Goal: Information Seeking & Learning: Learn about a topic

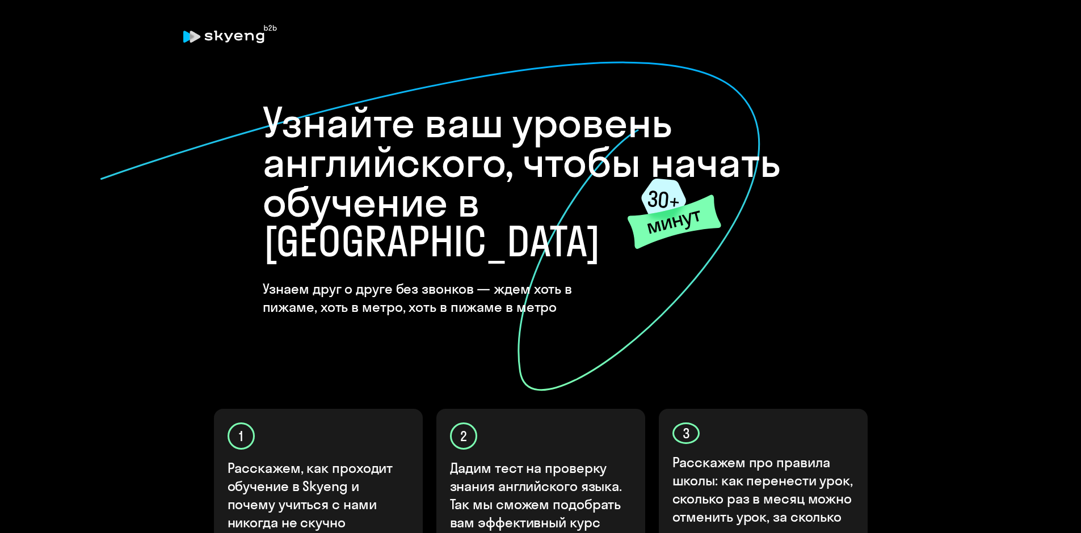
scroll to position [227, 0]
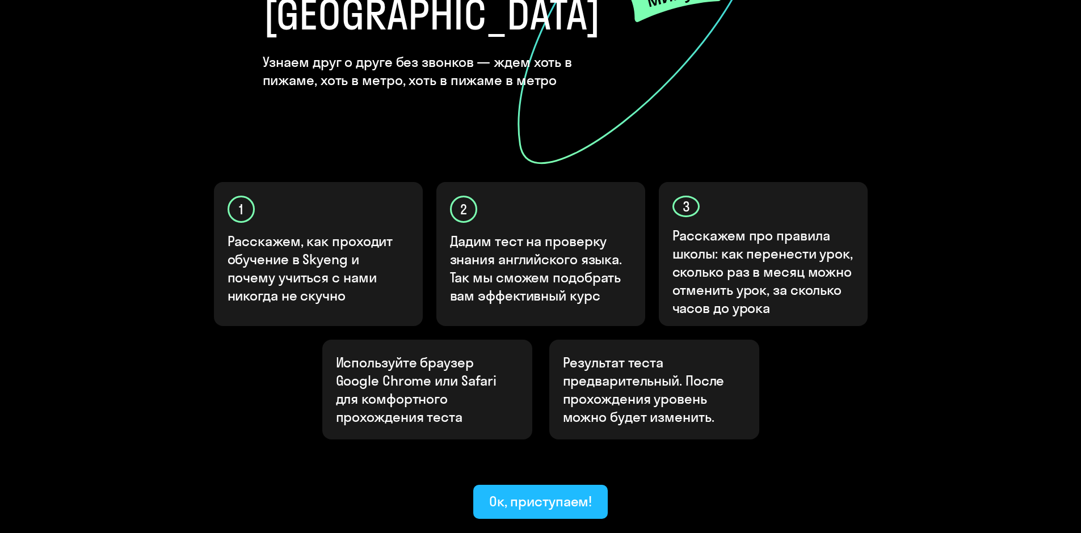
click at [546, 492] on div "Ок, приступаем!" at bounding box center [540, 501] width 103 height 18
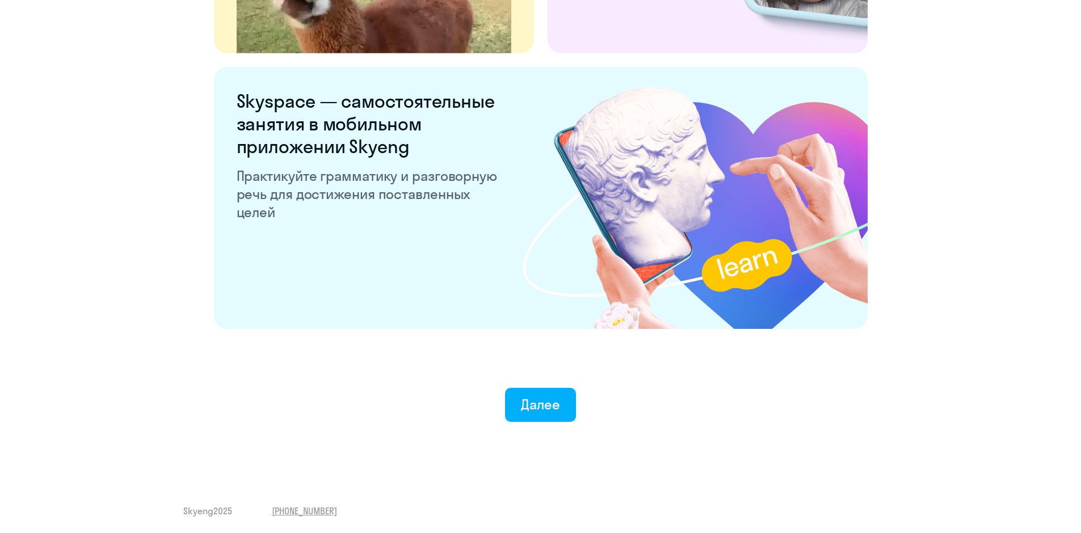
scroll to position [2096, 0]
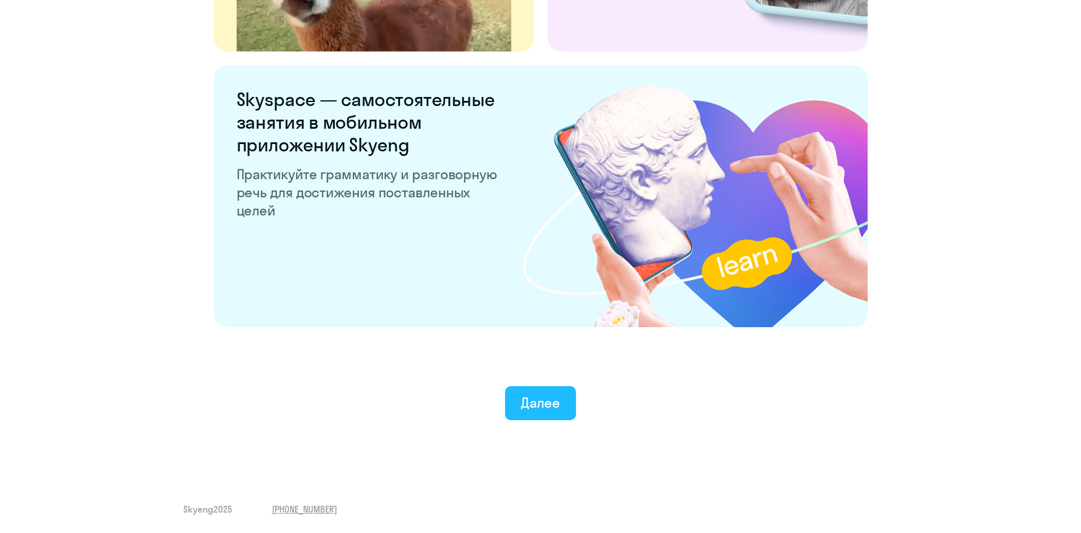
click at [532, 405] on div "Далее" at bounding box center [540, 403] width 39 height 18
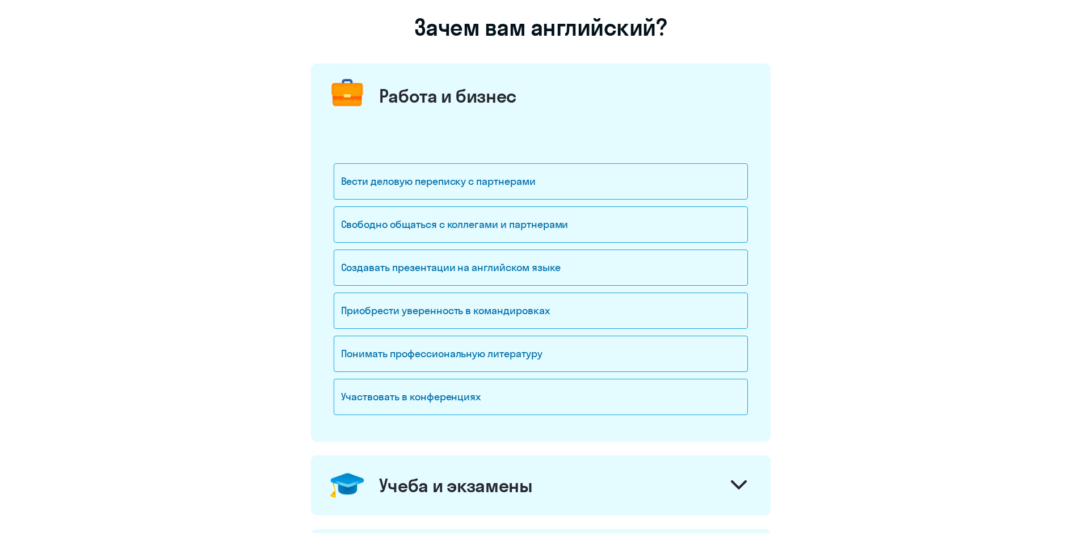
scroll to position [57, 0]
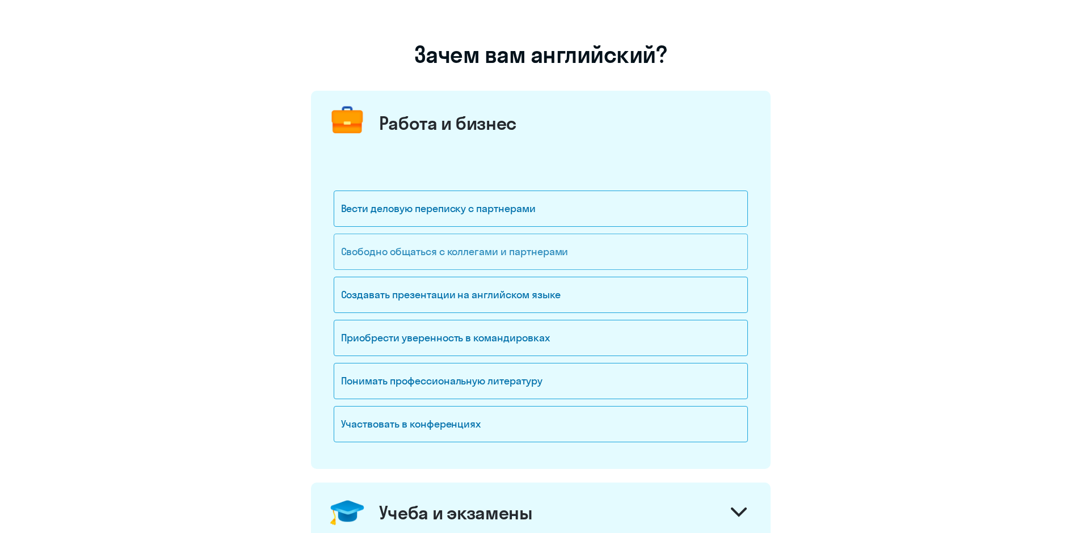
click at [527, 252] on div "Свободно общаться с коллегами и партнерами" at bounding box center [541, 252] width 414 height 36
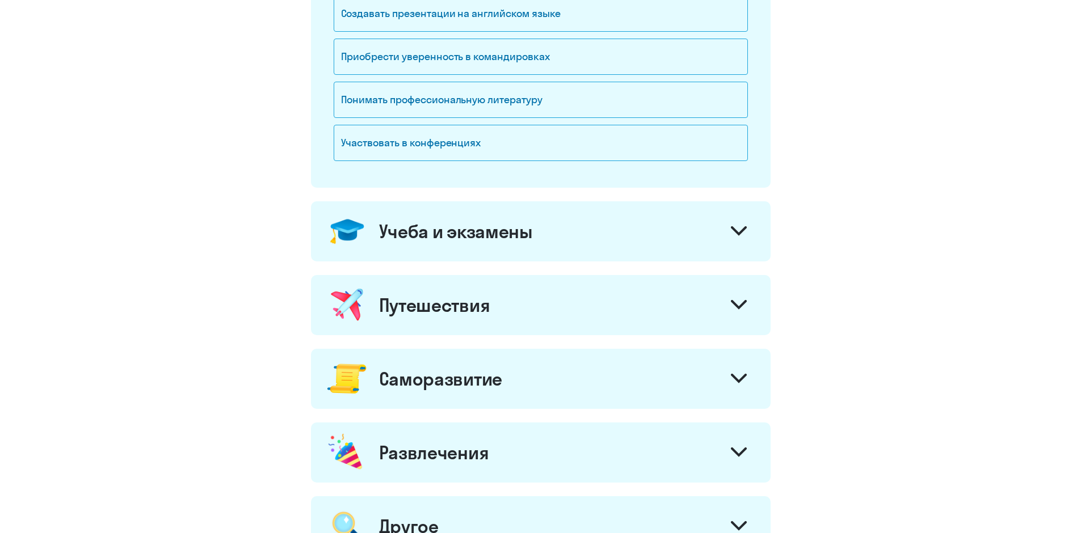
scroll to position [397, 0]
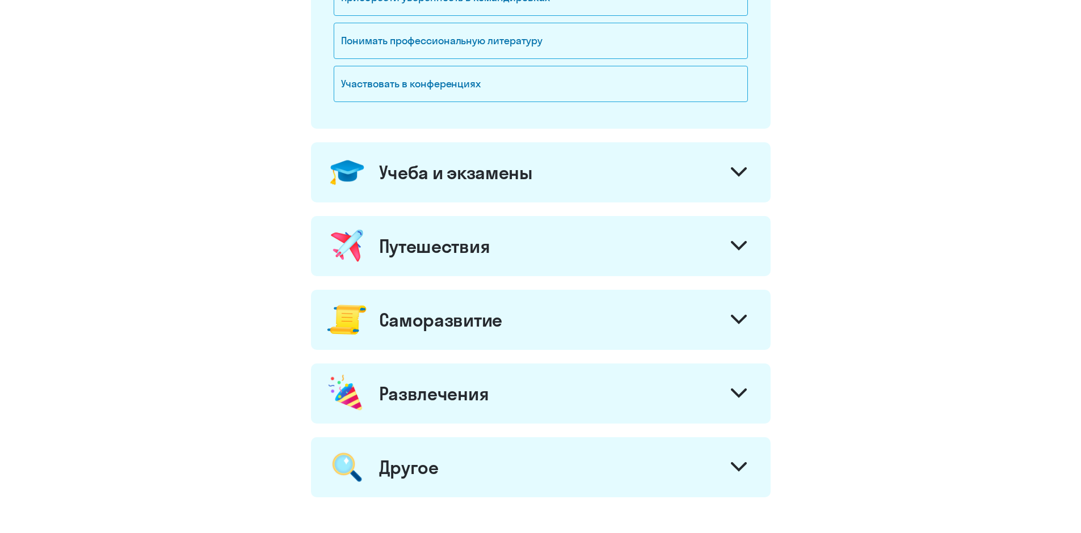
click at [516, 186] on div "Учеба и экзамены" at bounding box center [541, 172] width 460 height 60
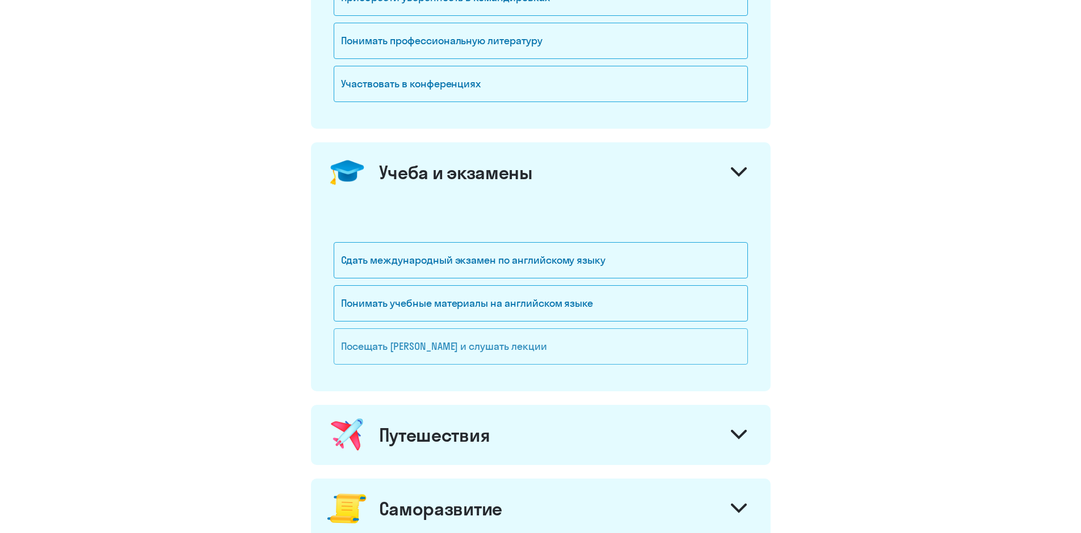
click at [412, 349] on div "Посещать [PERSON_NAME] и слушать лекции" at bounding box center [541, 347] width 414 height 36
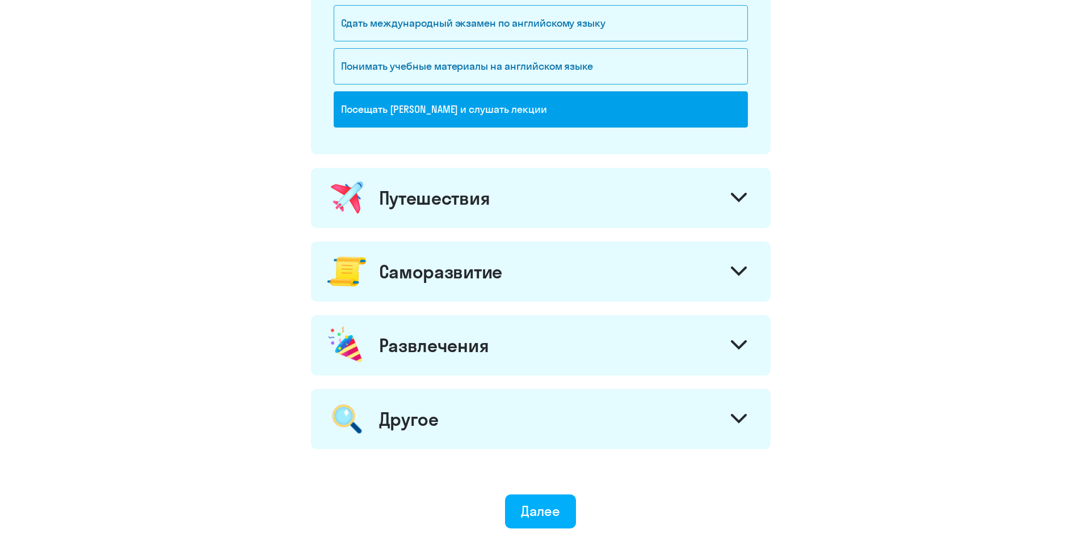
scroll to position [681, 0]
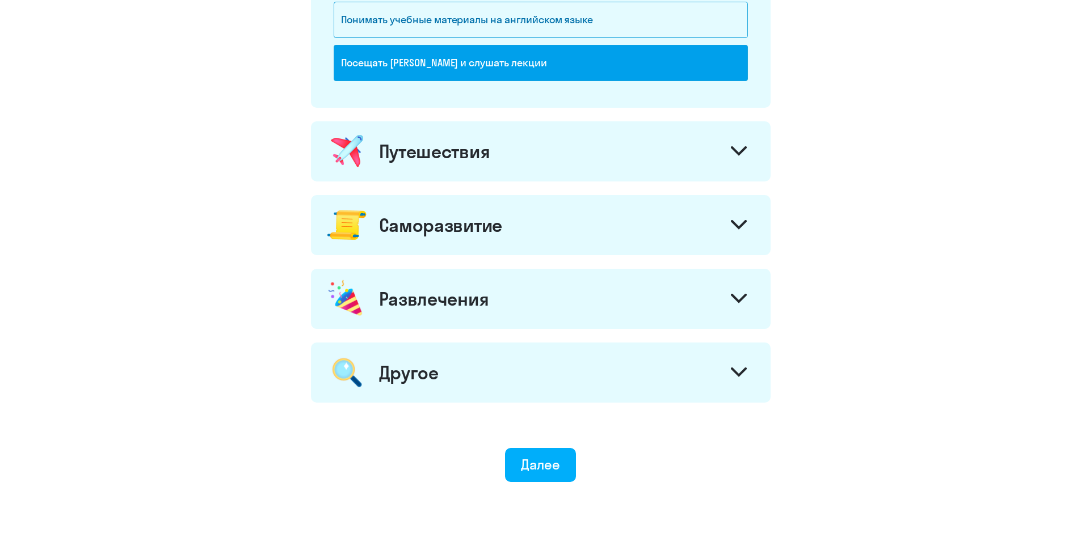
click at [588, 153] on div "Путешествия" at bounding box center [541, 151] width 460 height 60
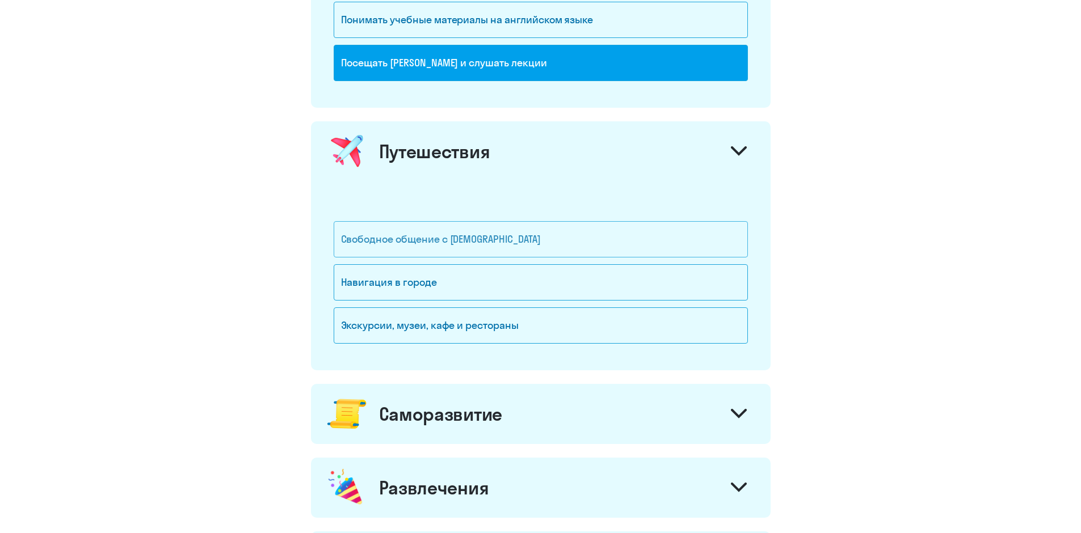
click at [564, 242] on div "Свободное общение с [DEMOGRAPHIC_DATA]" at bounding box center [541, 239] width 414 height 36
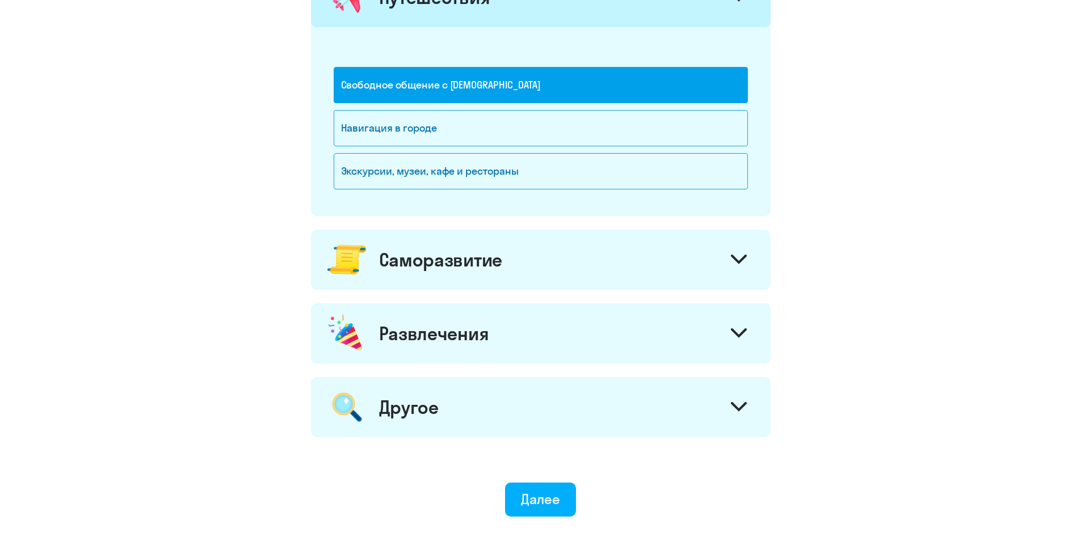
scroll to position [851, 0]
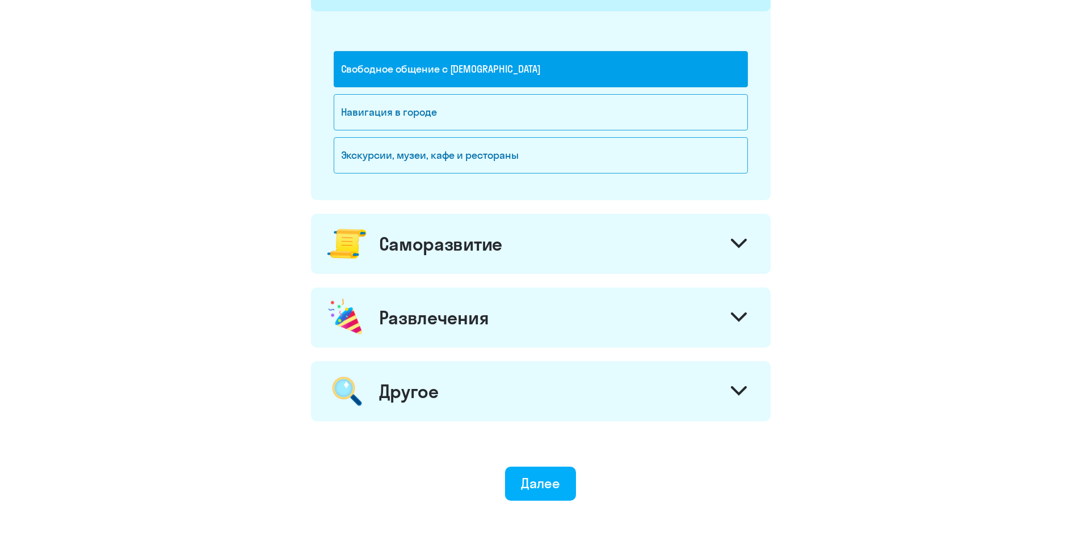
click at [516, 235] on div "Саморазвитие" at bounding box center [541, 244] width 460 height 60
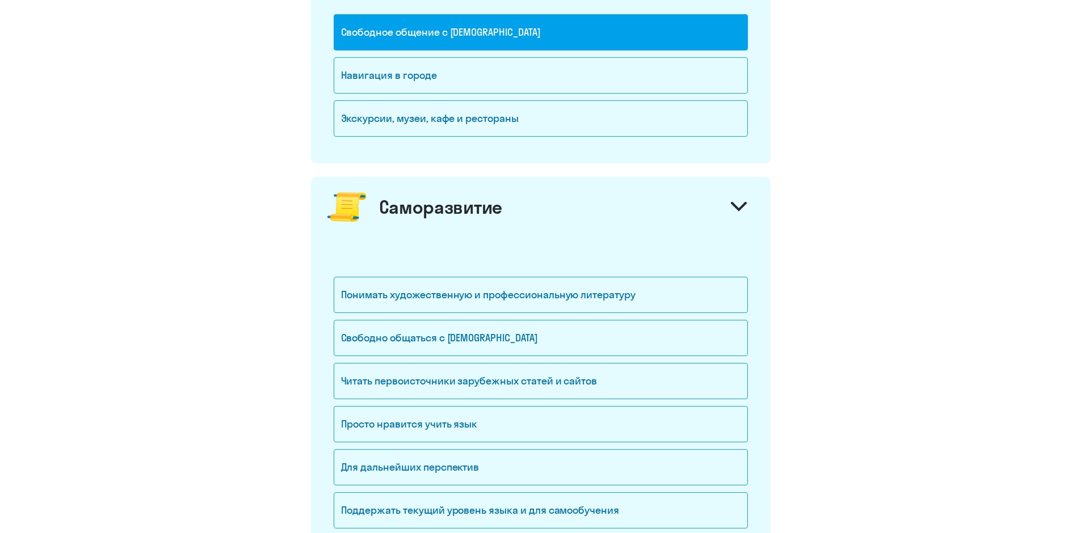
scroll to position [1021, 0]
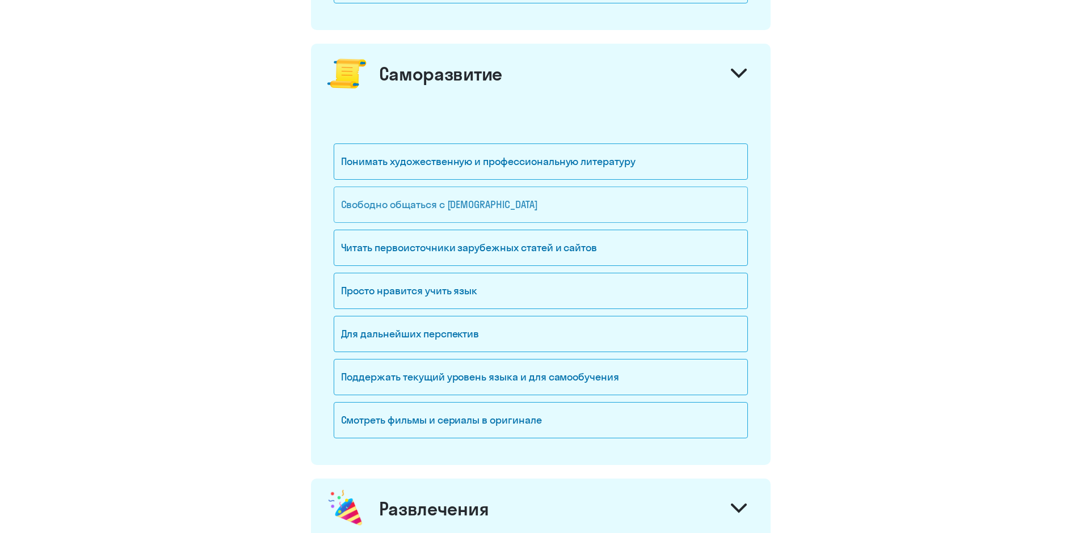
click at [475, 213] on div "Свободно общаться с [DEMOGRAPHIC_DATA]" at bounding box center [541, 205] width 414 height 36
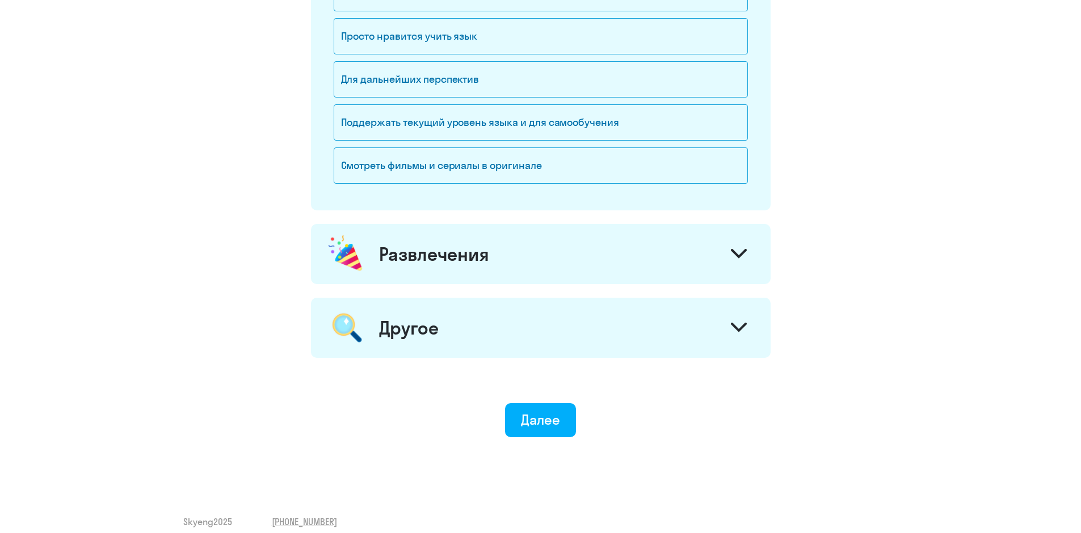
scroll to position [1288, 0]
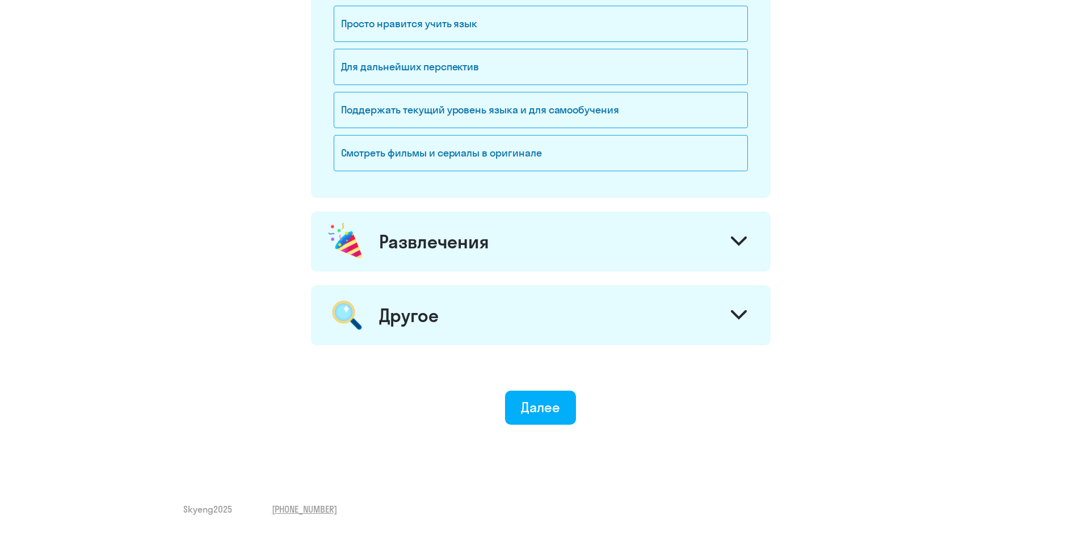
click at [591, 243] on div "Развлечения" at bounding box center [541, 242] width 460 height 60
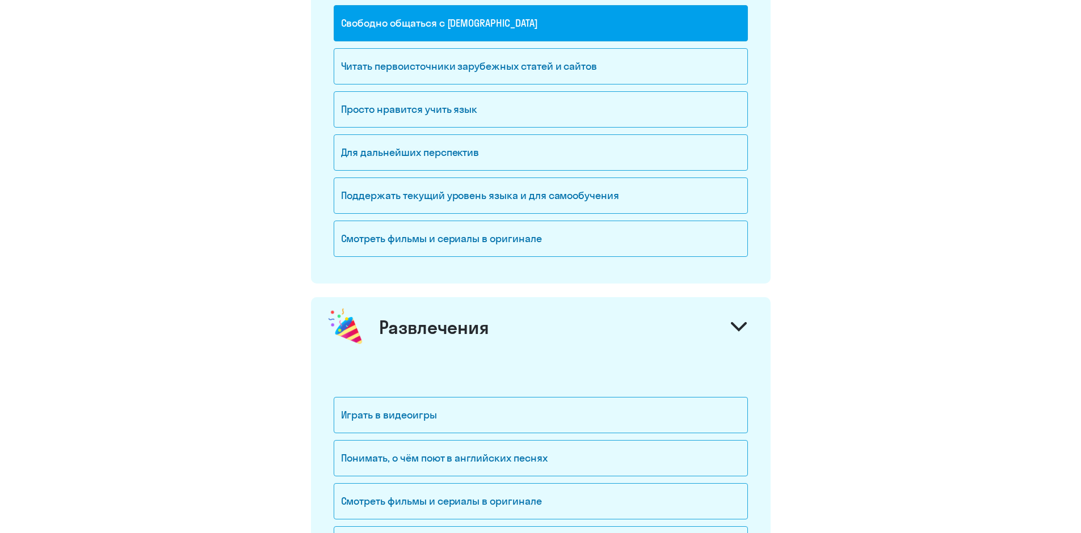
scroll to position [1175, 0]
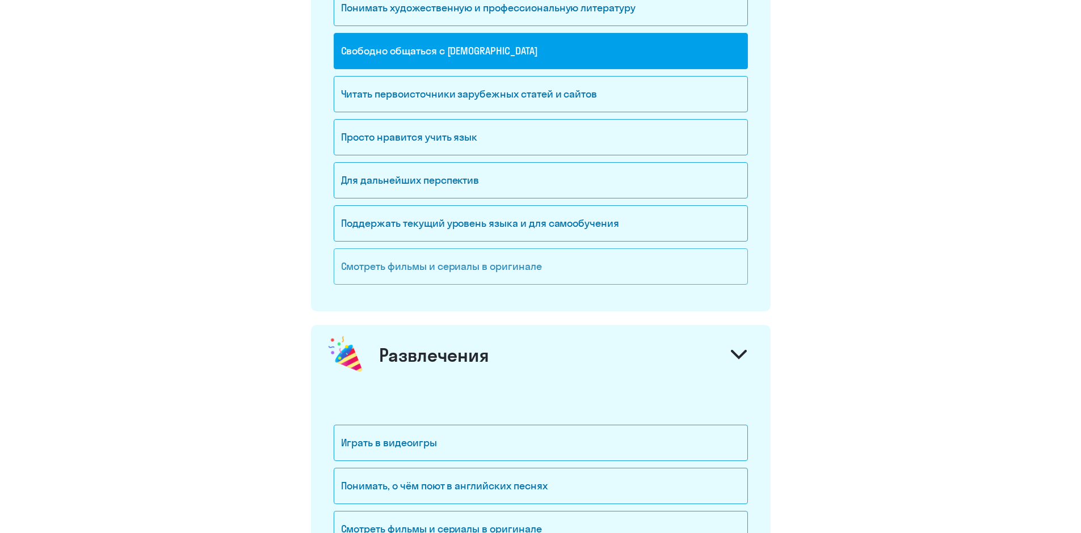
click at [449, 271] on div "Смотреть фильмы и сериалы в оригинале" at bounding box center [541, 267] width 414 height 36
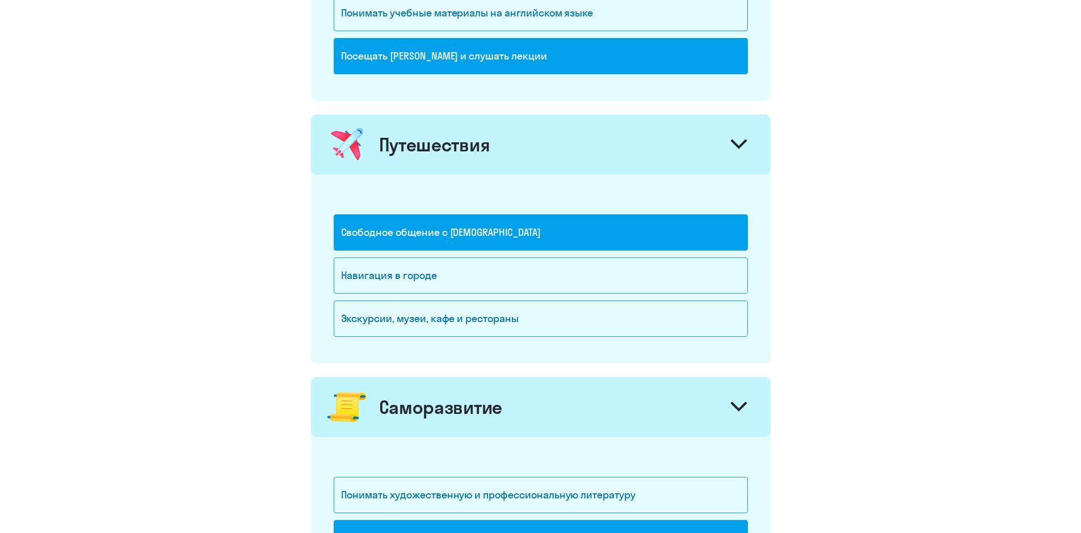
scroll to position [664, 0]
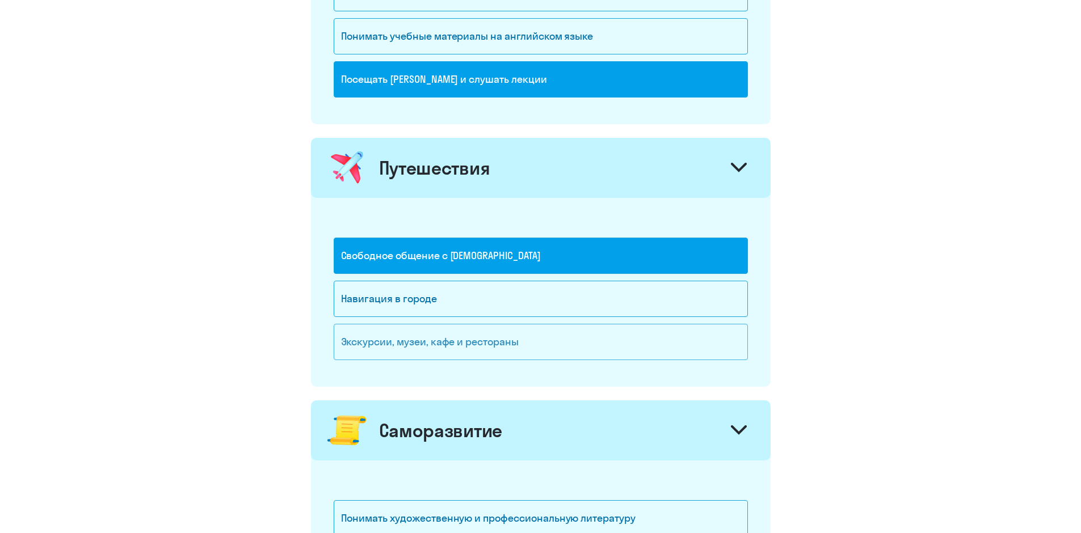
click at [394, 336] on div "Экскурсии, музеи, кафе и рестораны" at bounding box center [541, 342] width 414 height 36
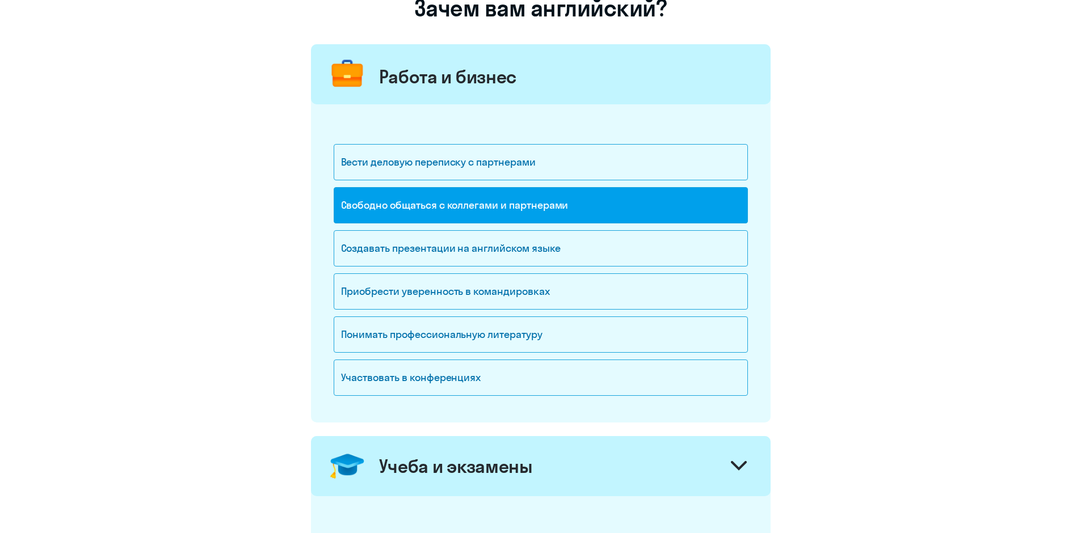
scroll to position [97, 0]
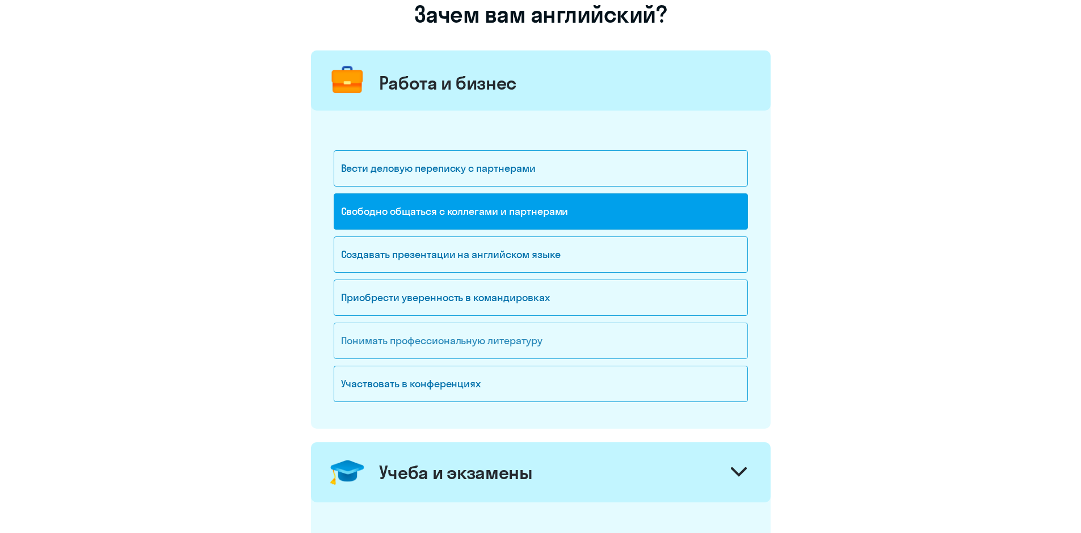
click at [394, 331] on div "Понимать профессиональную литературу" at bounding box center [541, 341] width 414 height 36
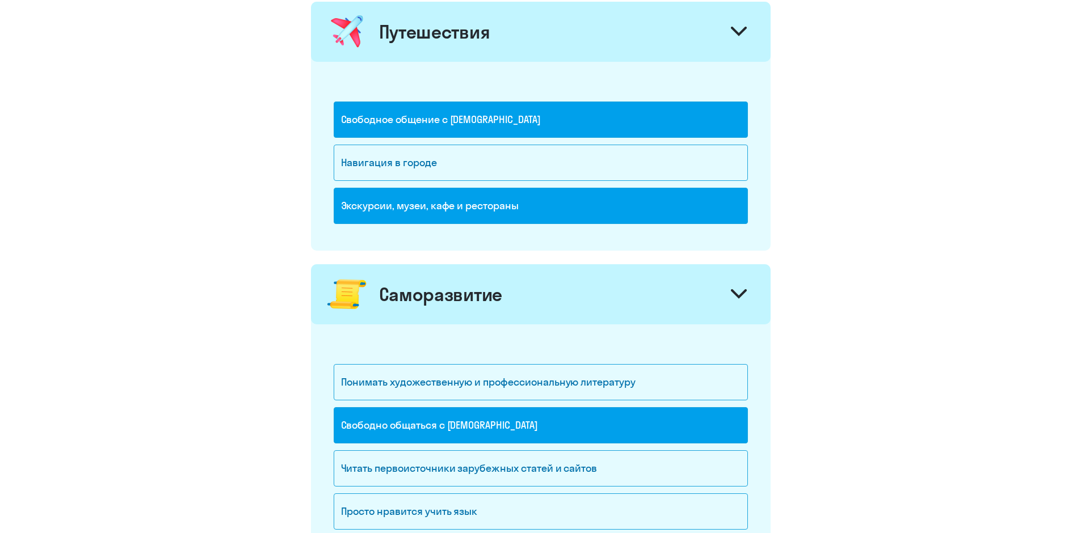
scroll to position [1005, 0]
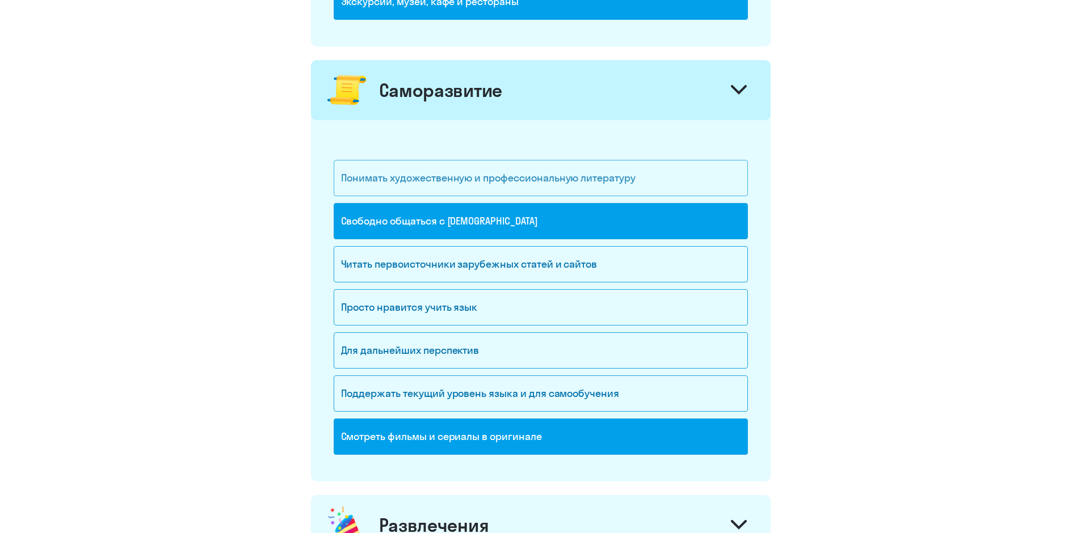
click at [499, 188] on div "Понимать художественную и профессиональную литературу" at bounding box center [541, 178] width 414 height 36
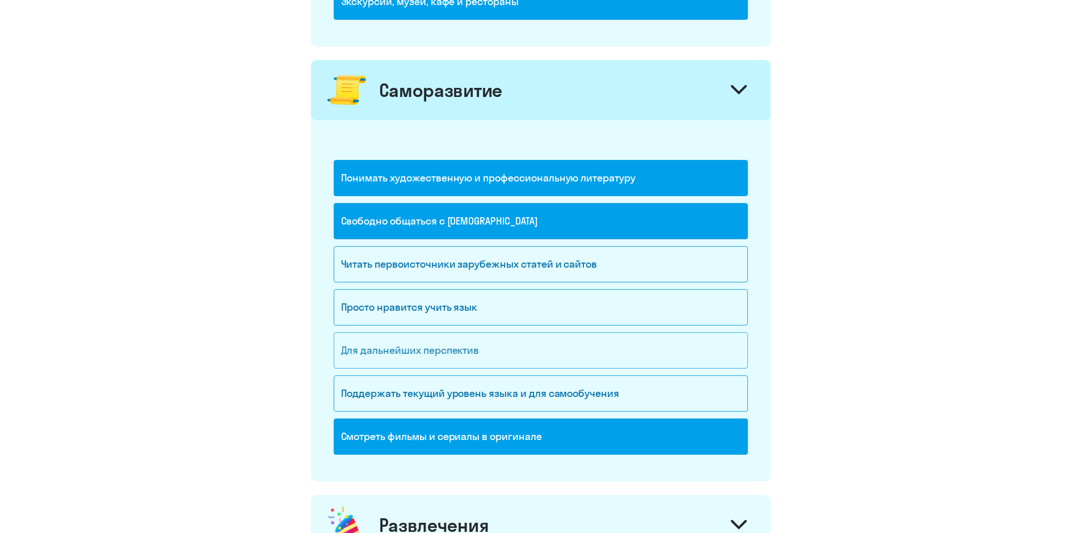
click at [458, 353] on div "Для дальнейших перспектив" at bounding box center [541, 350] width 414 height 36
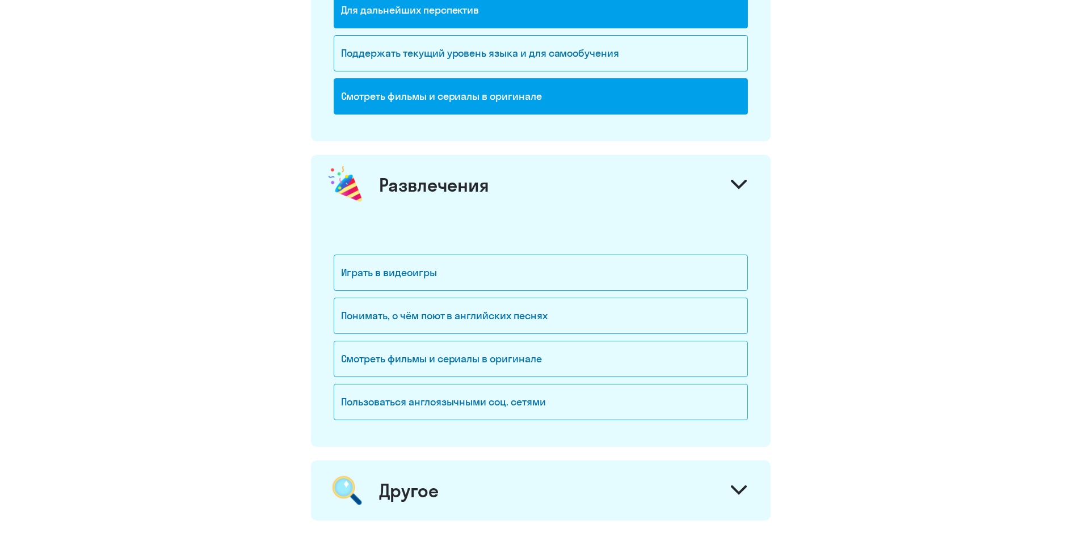
scroll to position [1402, 0]
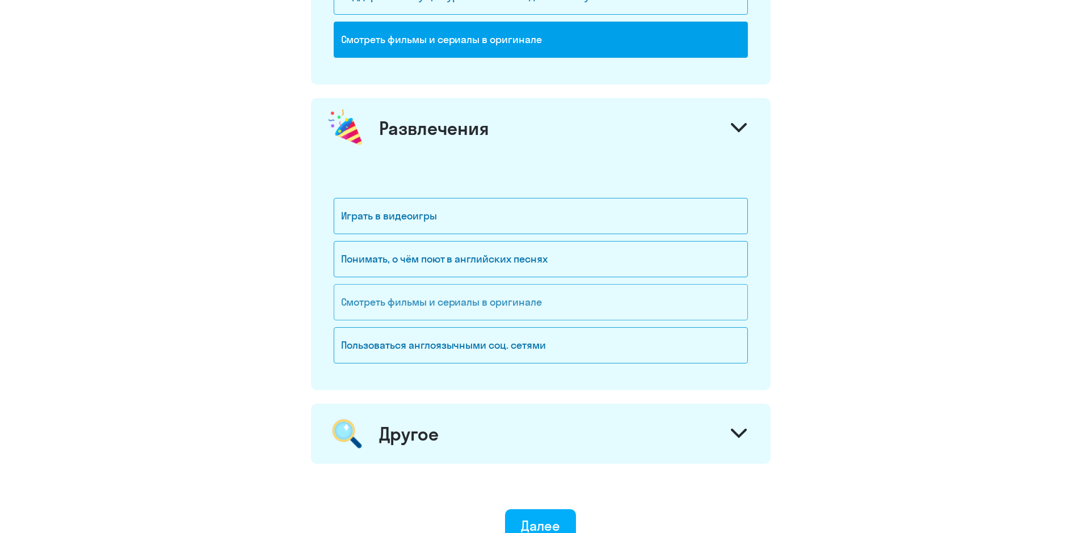
click at [557, 311] on div "Смотреть фильмы и сериалы в оригинале" at bounding box center [541, 302] width 414 height 36
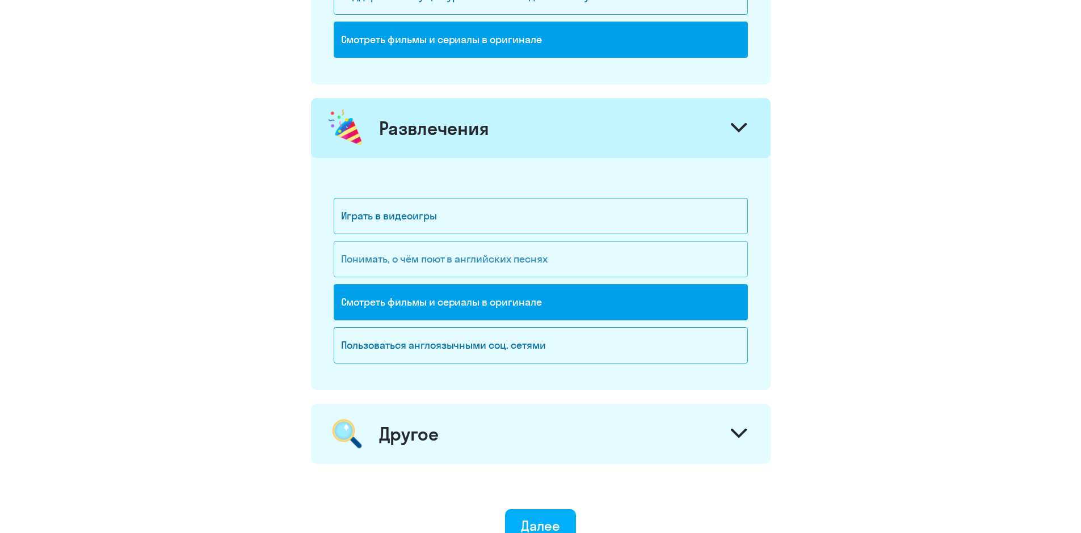
click at [532, 263] on div "Понимать, о чём поют в английских песнях" at bounding box center [541, 259] width 414 height 36
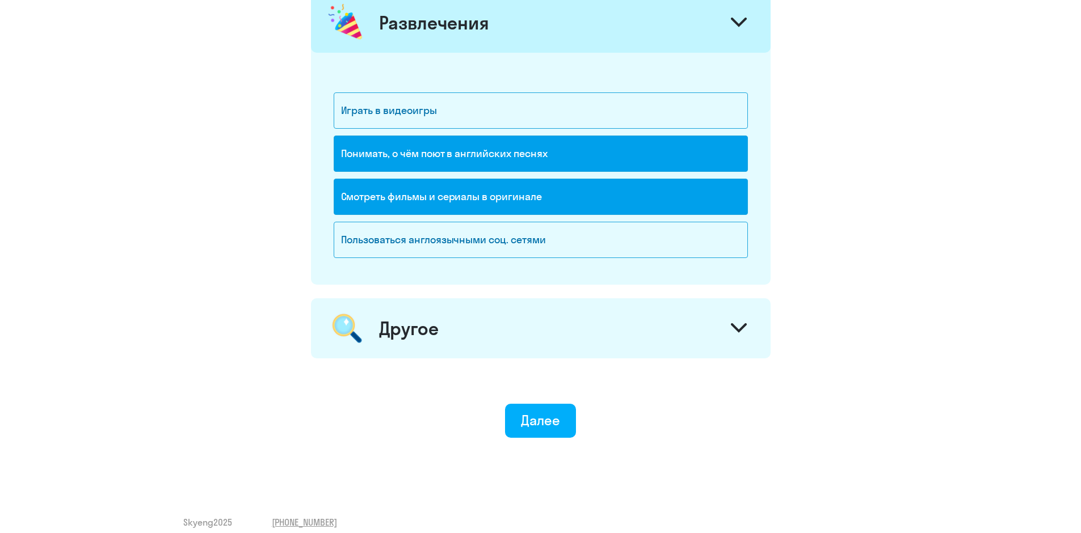
scroll to position [1521, 0]
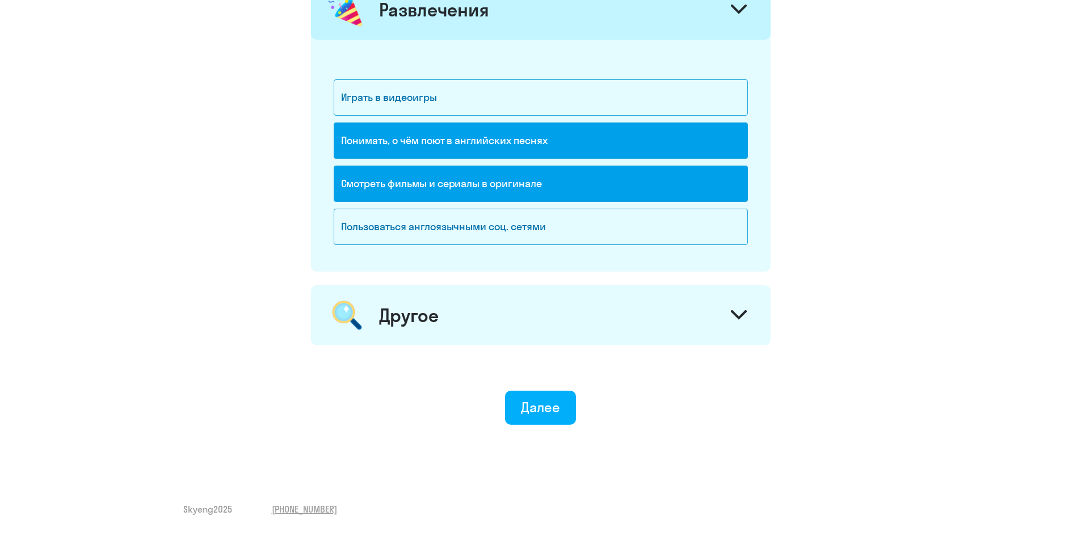
click at [679, 313] on div "Другое" at bounding box center [541, 315] width 460 height 60
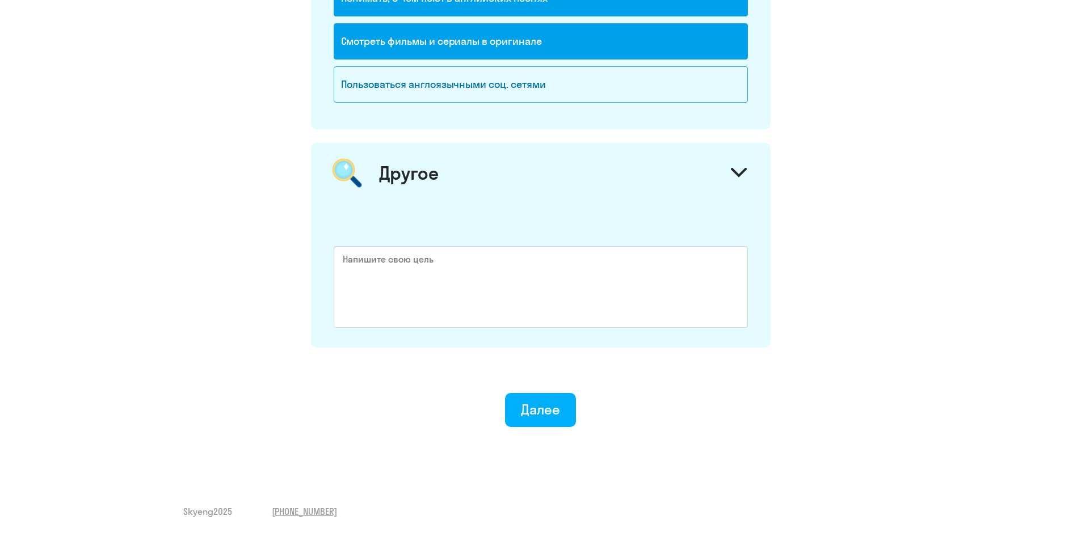
scroll to position [1665, 0]
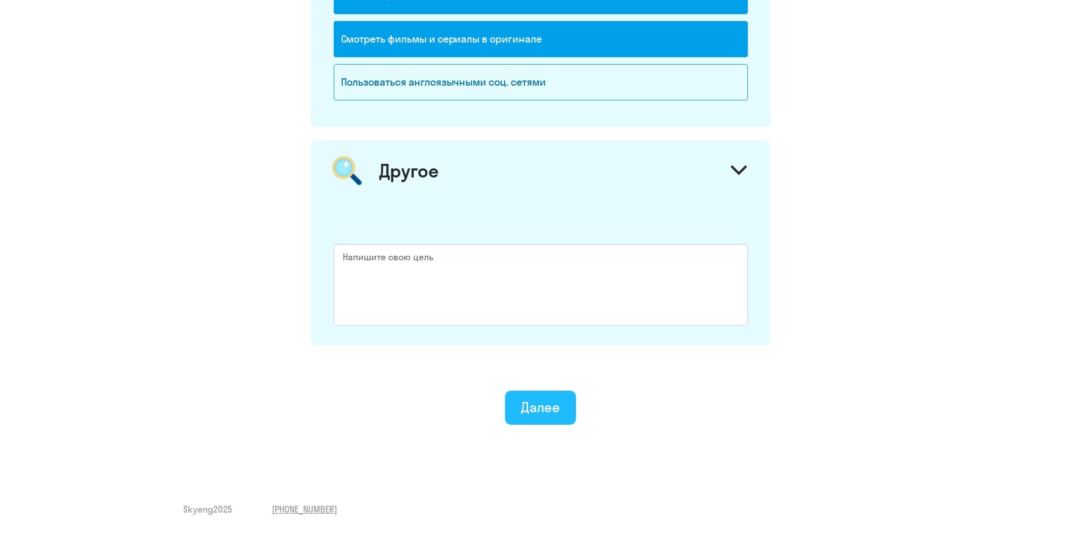
click at [550, 407] on div "Далее" at bounding box center [540, 407] width 39 height 18
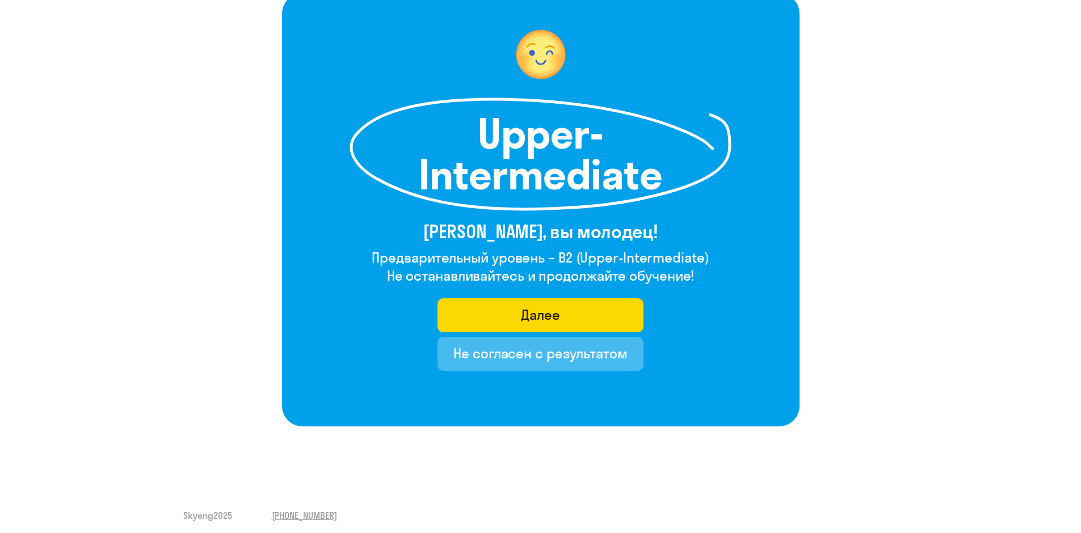
scroll to position [87, 0]
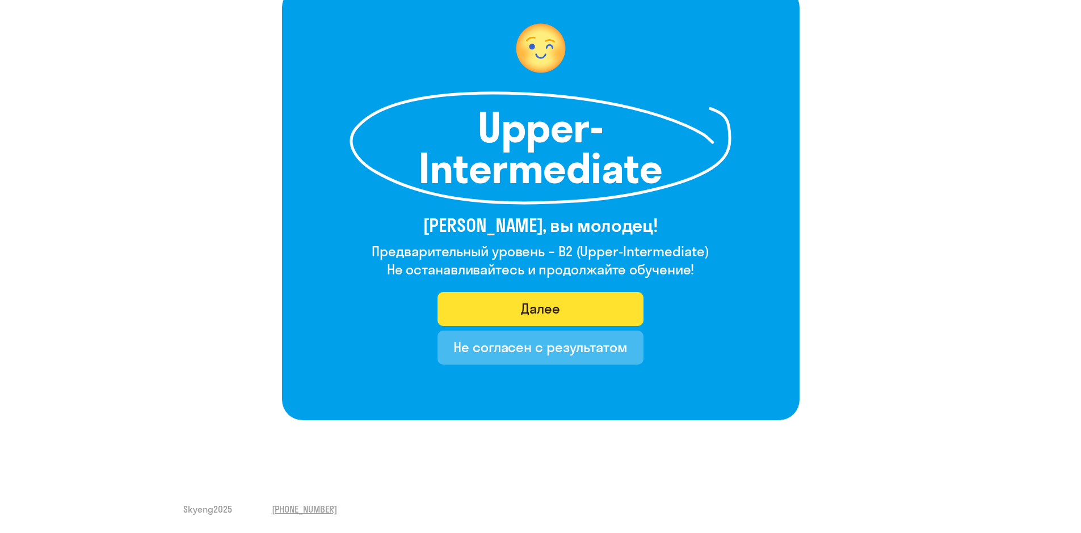
click at [556, 310] on div "Далее" at bounding box center [540, 309] width 39 height 18
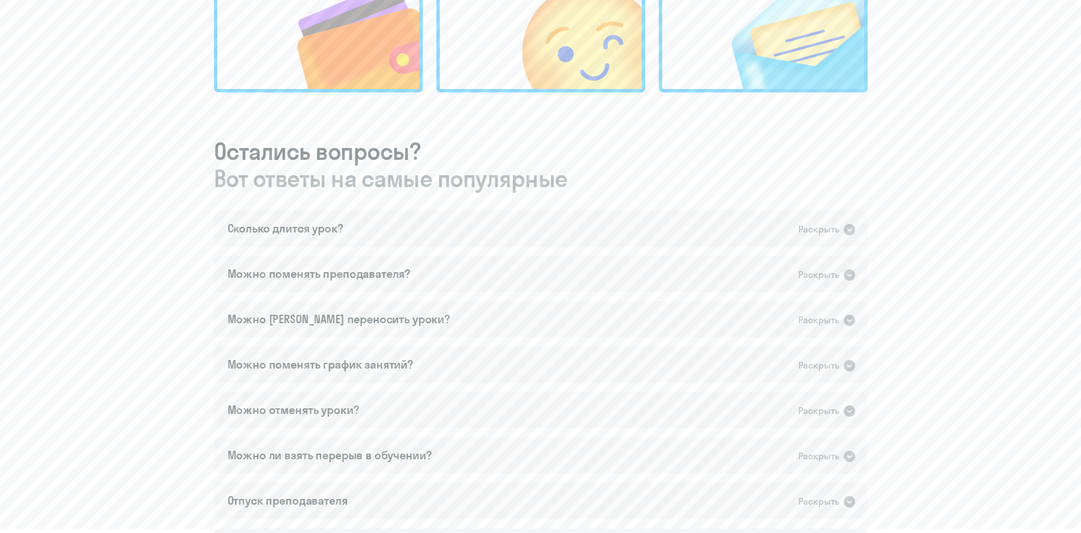
scroll to position [511, 0]
click at [812, 221] on div "Раскрыть" at bounding box center [827, 228] width 58 height 15
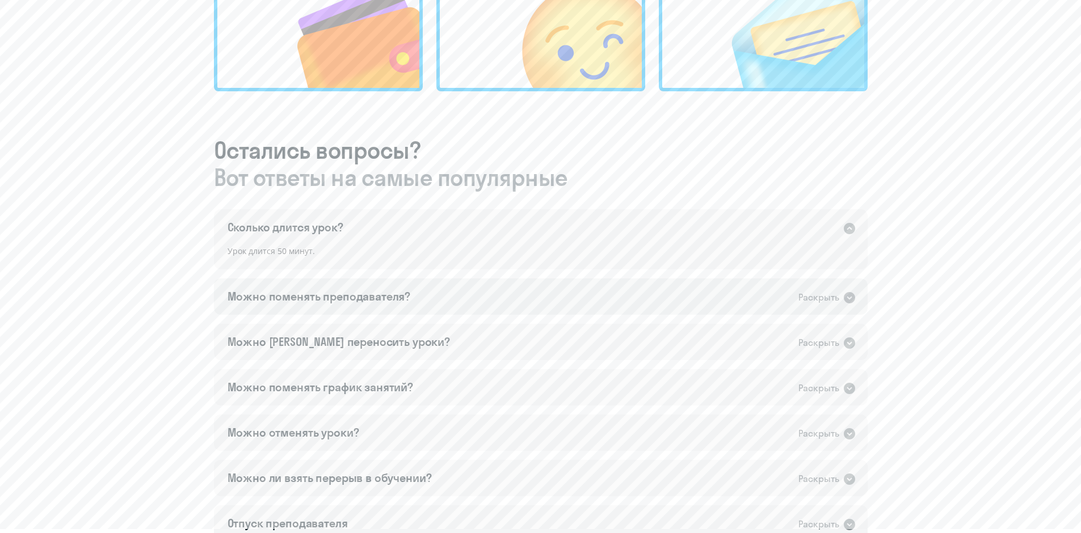
click at [849, 297] on icon at bounding box center [849, 297] width 11 height 11
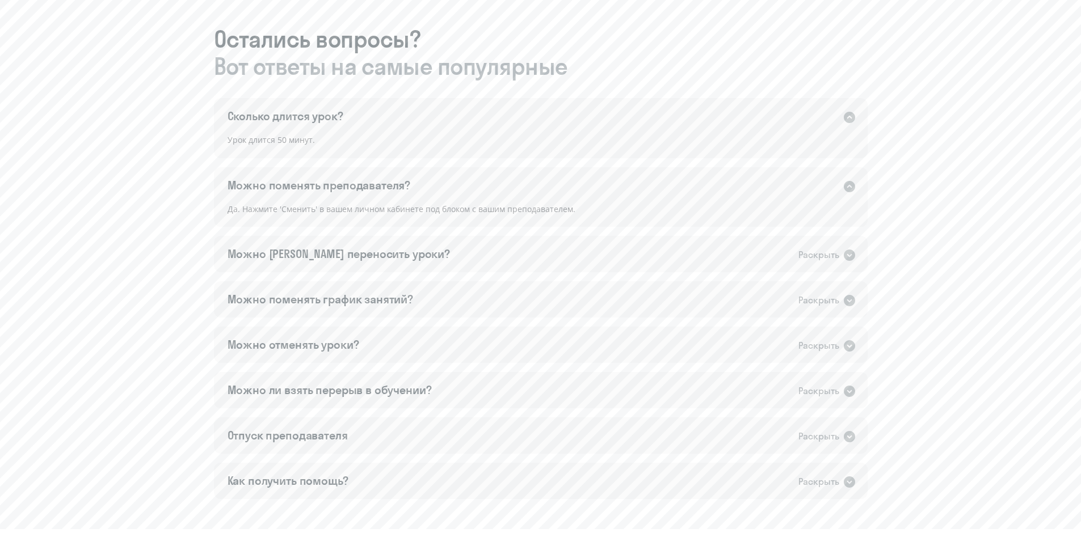
scroll to position [624, 0]
click at [449, 252] on div "Можно [PERSON_NAME] переносить уроки? Раскрыть" at bounding box center [541, 252] width 654 height 36
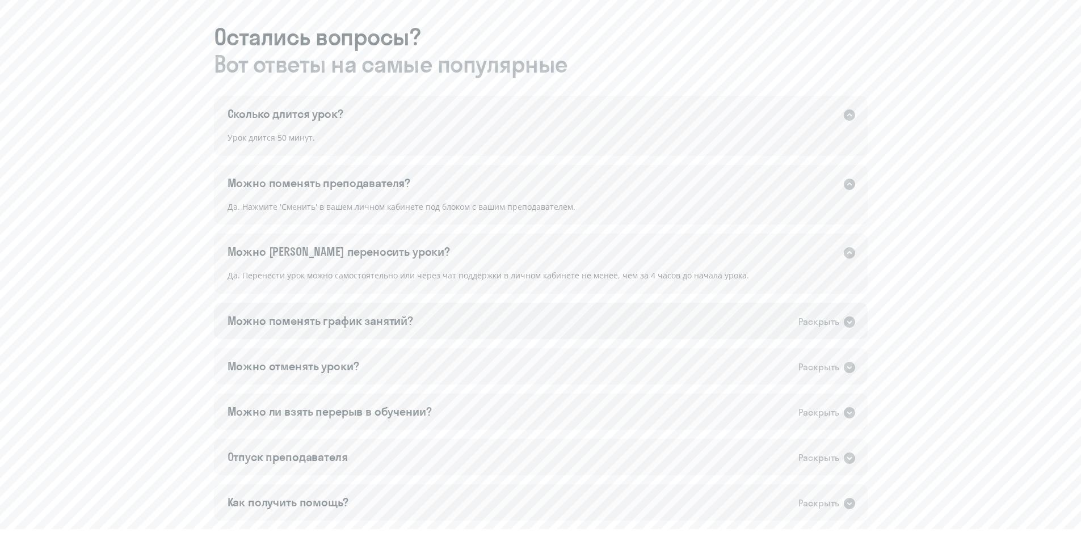
click at [358, 318] on div "Можно поменять график занятий?" at bounding box center [321, 321] width 186 height 16
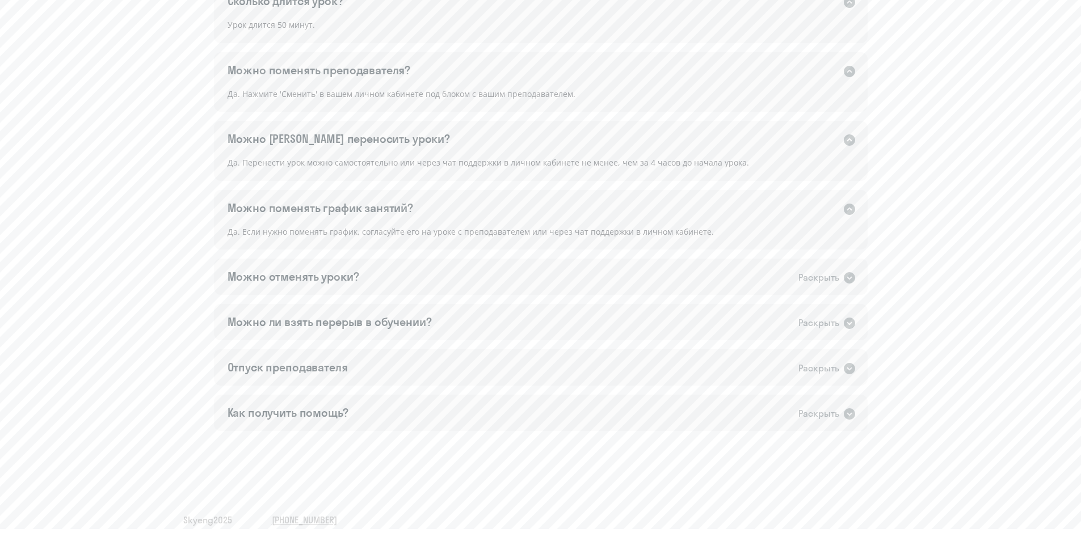
scroll to position [738, 0]
click at [407, 274] on div "Можно отменять уроки? Раскрыть" at bounding box center [541, 276] width 654 height 36
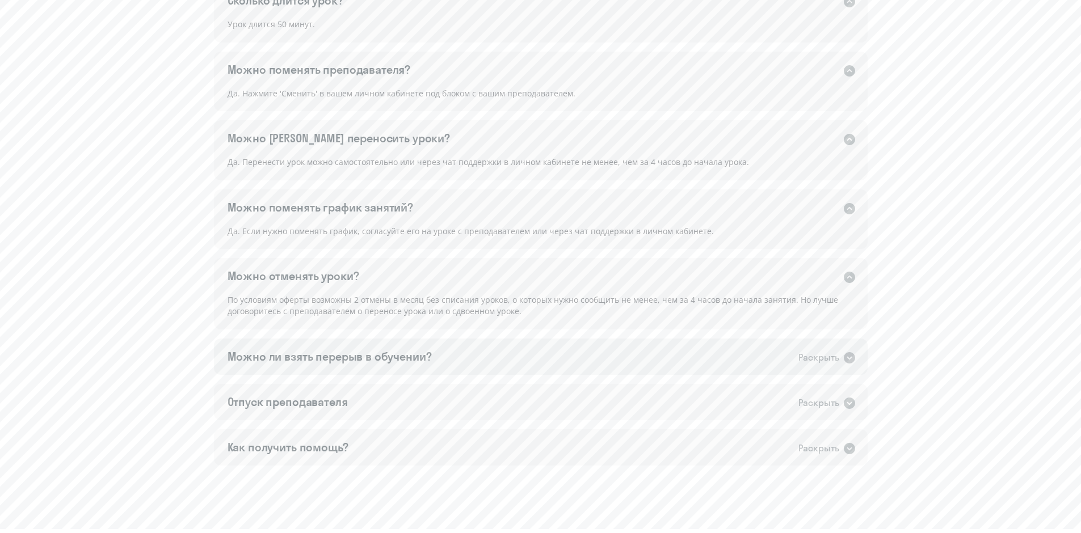
click at [302, 355] on div "Можно ли взять перерыв в обучении?" at bounding box center [330, 357] width 204 height 16
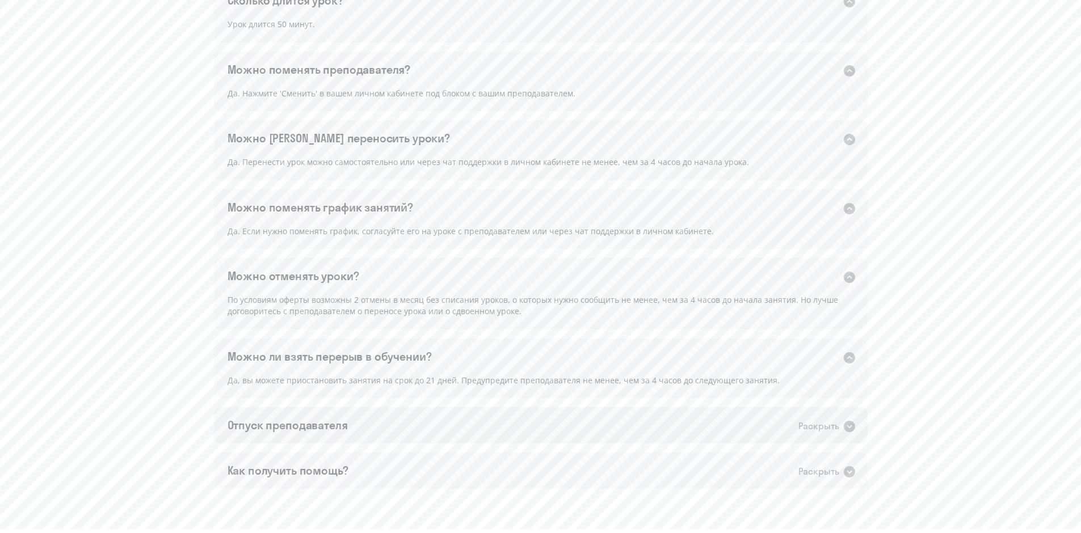
click at [361, 428] on div "Отпуск преподавателя Раскрыть" at bounding box center [541, 425] width 654 height 36
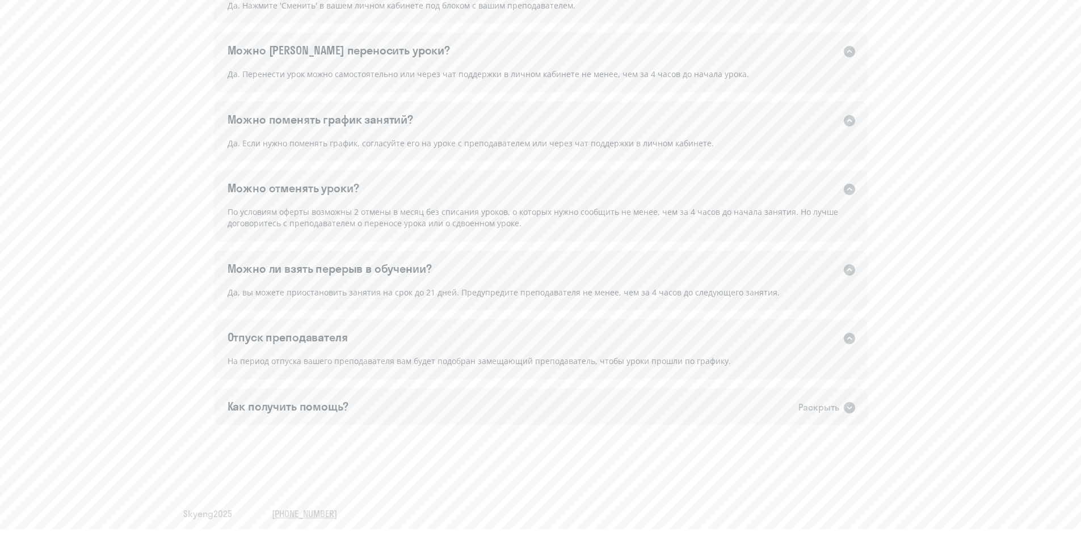
scroll to position [830, 0]
click at [347, 407] on div "Как получить помощь? Раскрыть" at bounding box center [541, 402] width 654 height 36
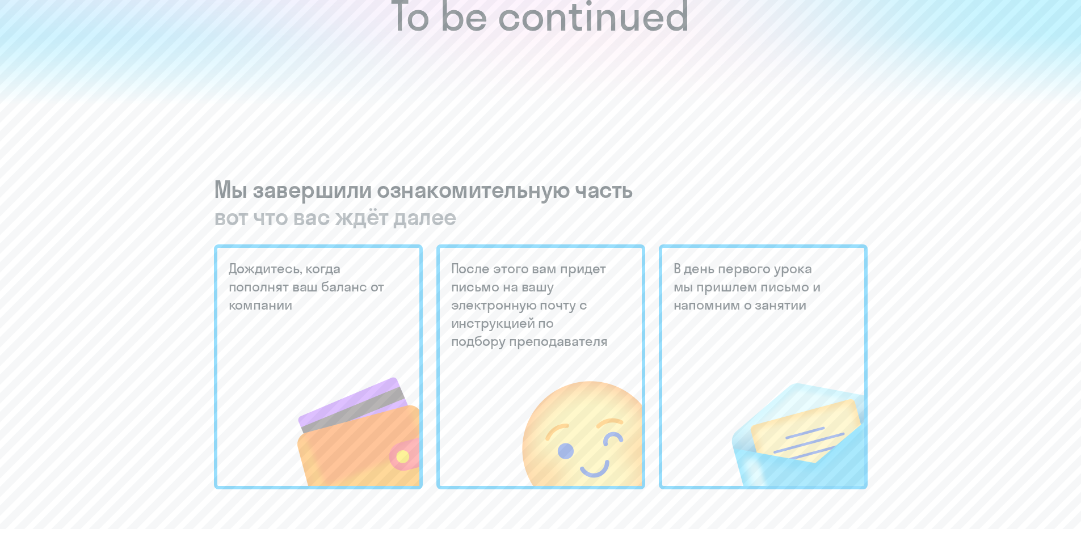
scroll to position [0, 0]
